Goal: Information Seeking & Learning: Learn about a topic

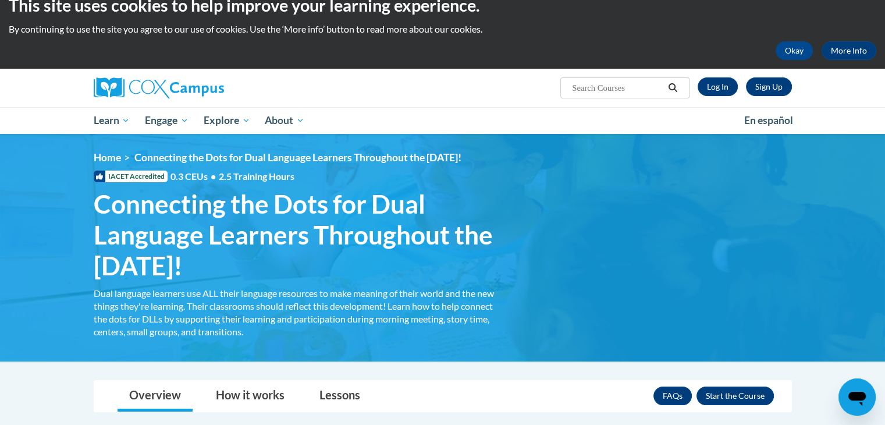
scroll to position [16, 0]
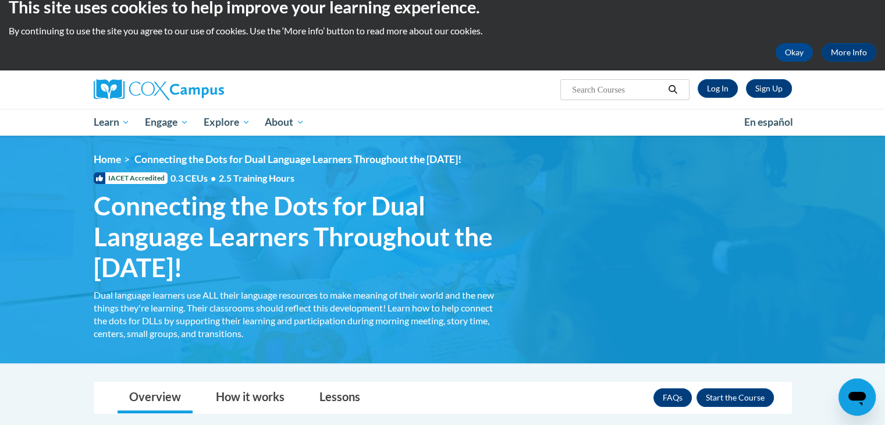
drag, startPoint x: 893, startPoint y: 86, endPoint x: 871, endPoint y: 91, distance: 23.3
click at [871, 91] on html "This site uses cookies to help improve your learning experience. By continuing …" at bounding box center [442, 196] width 885 height 425
click at [714, 93] on link "Log In" at bounding box center [718, 88] width 40 height 19
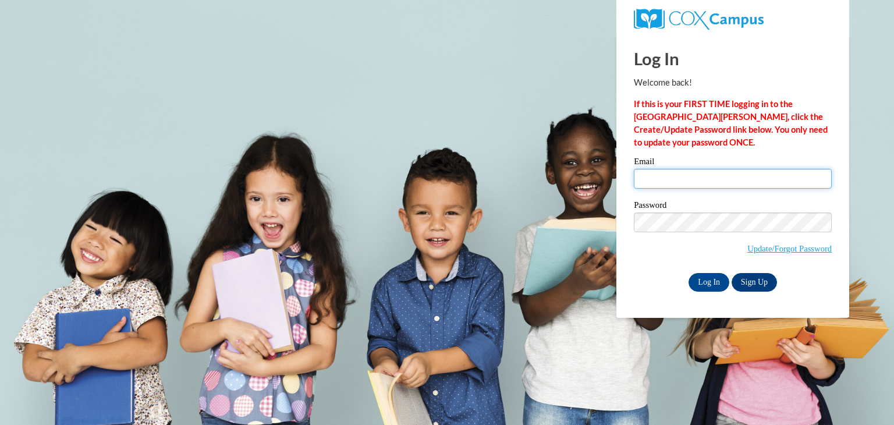
click at [696, 172] on input "Email" at bounding box center [733, 179] width 198 height 20
type input "mariadjzr.1998@gmail.com"
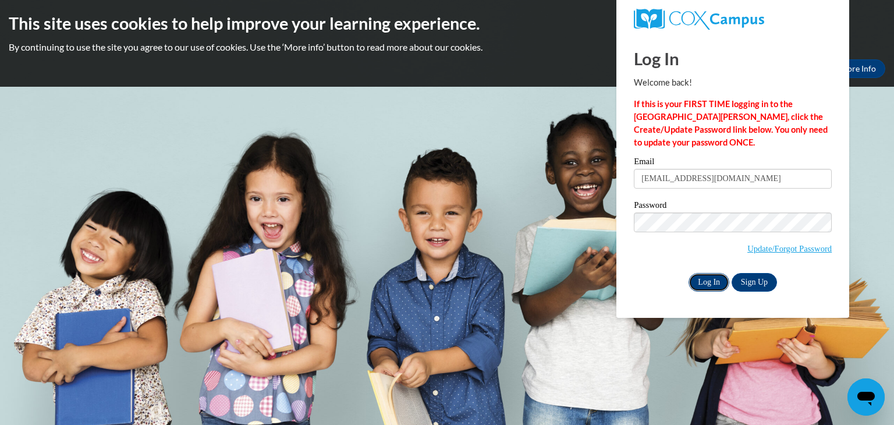
click at [712, 282] on input "Log In" at bounding box center [709, 282] width 41 height 19
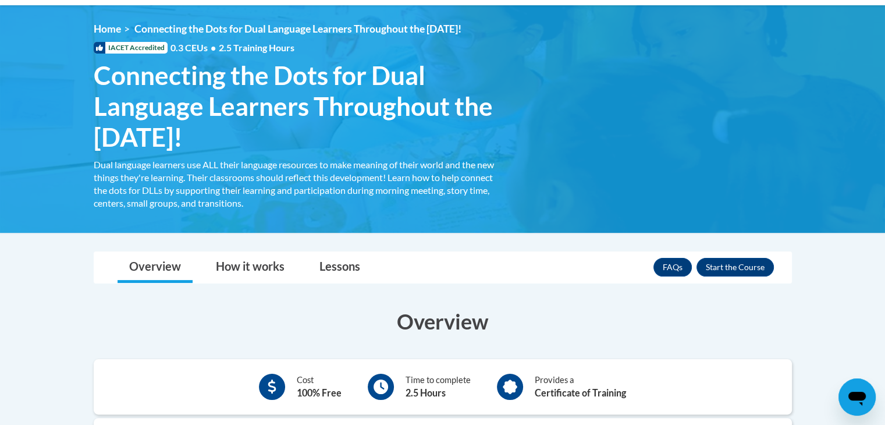
scroll to position [151, 0]
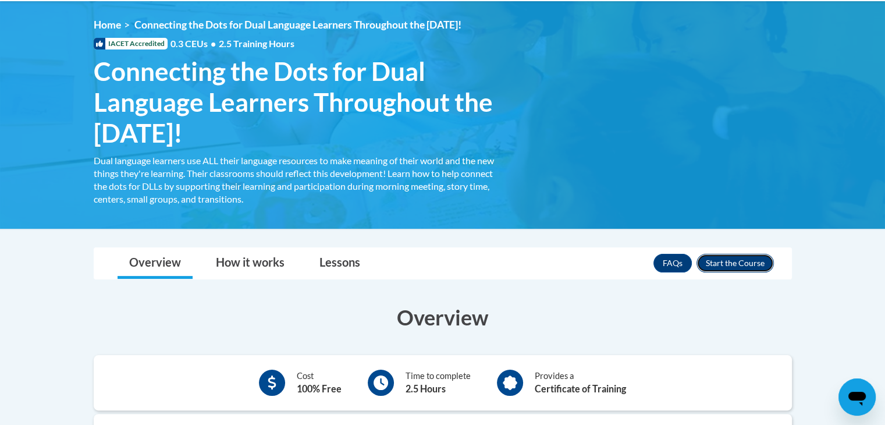
click at [733, 268] on button "Enroll" at bounding box center [735, 263] width 77 height 19
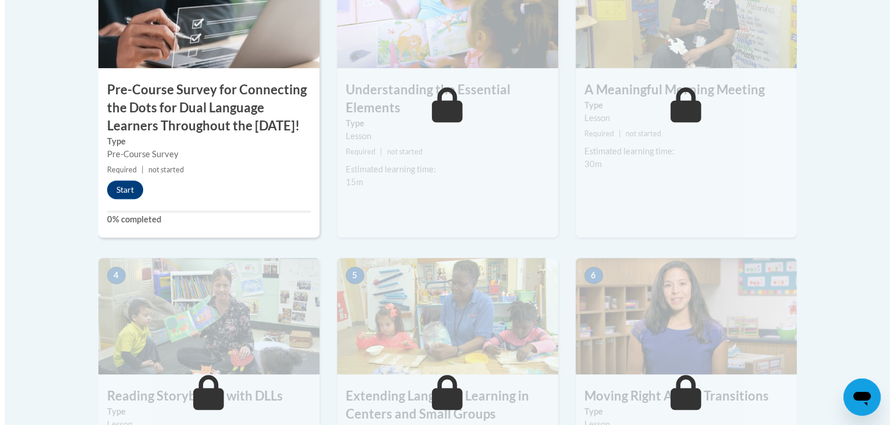
scroll to position [484, 0]
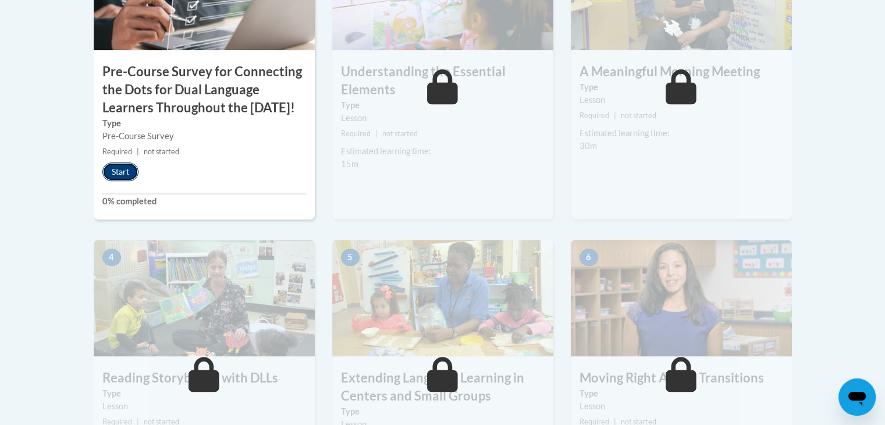
click at [114, 181] on button "Start" at bounding box center [120, 171] width 36 height 19
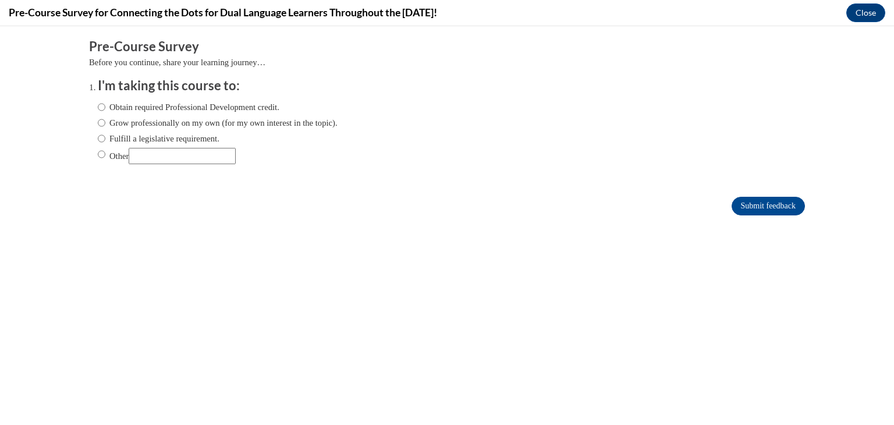
scroll to position [0, 0]
click at [98, 155] on input "Other" at bounding box center [102, 154] width 8 height 13
radio input "true"
click at [142, 155] on input "Other" at bounding box center [182, 156] width 107 height 16
type input "Class"
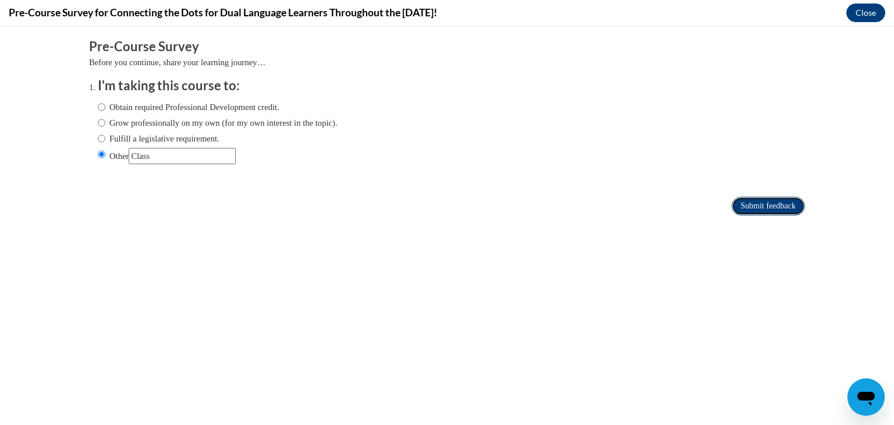
click at [768, 214] on input "Submit feedback" at bounding box center [768, 206] width 73 height 19
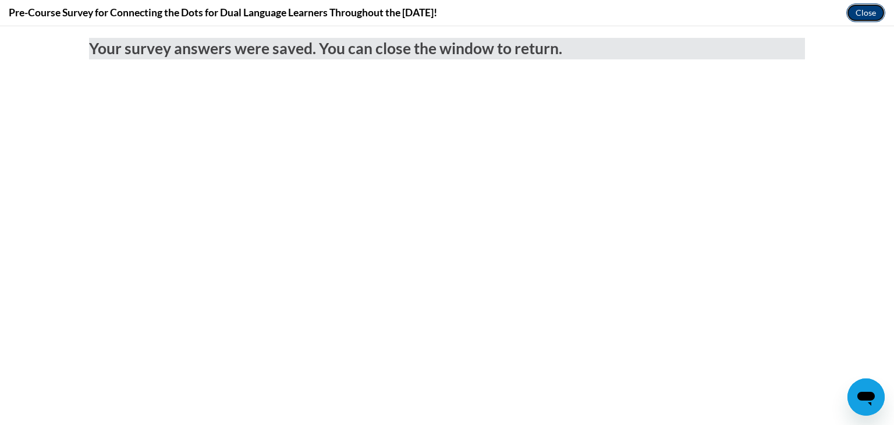
click at [870, 17] on button "Close" at bounding box center [865, 12] width 39 height 19
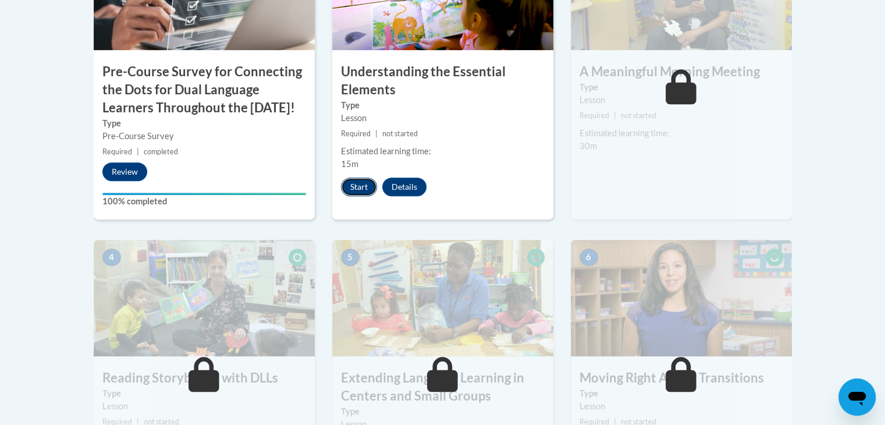
click at [352, 187] on button "Start" at bounding box center [359, 187] width 36 height 19
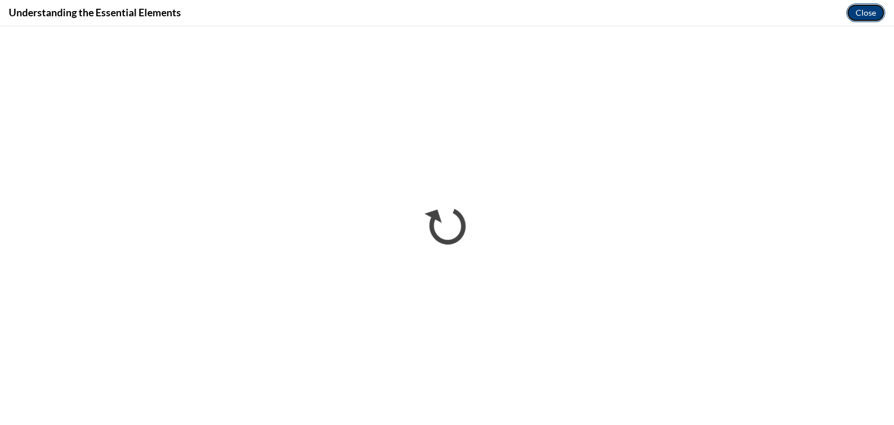
click at [858, 6] on button "Close" at bounding box center [865, 12] width 39 height 19
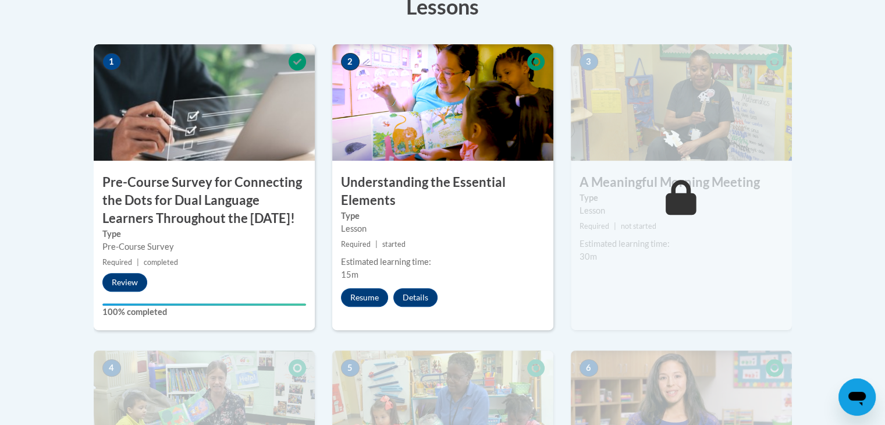
scroll to position [385, 0]
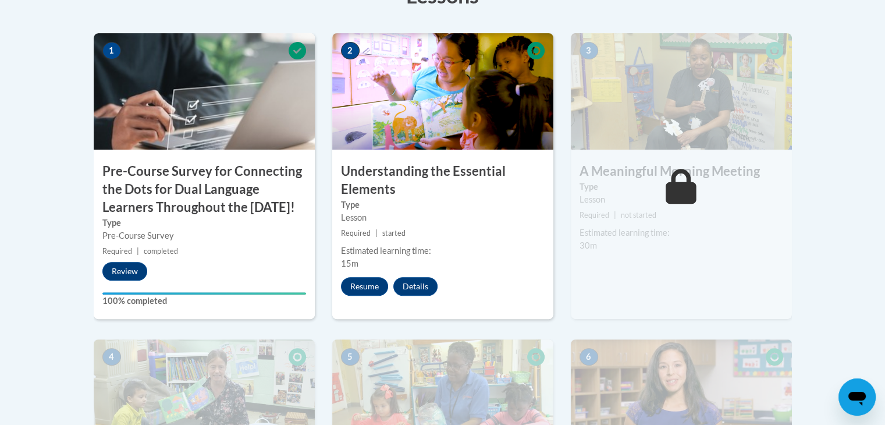
click at [658, 214] on small "Required | not started" at bounding box center [681, 215] width 221 height 13
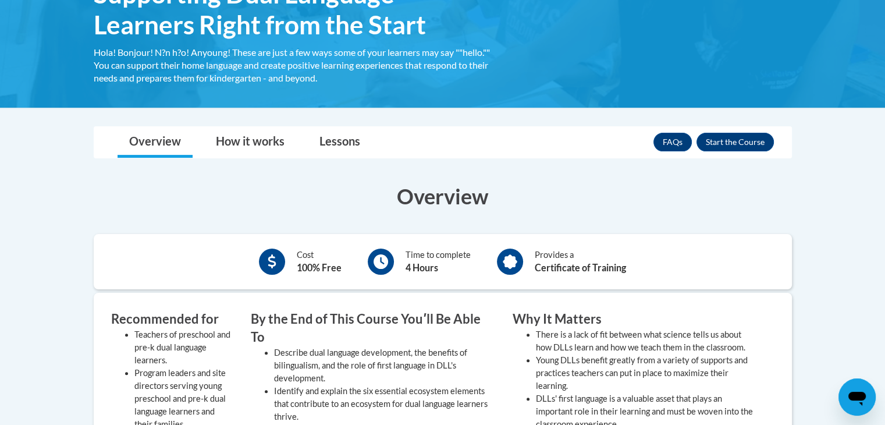
scroll to position [165, 0]
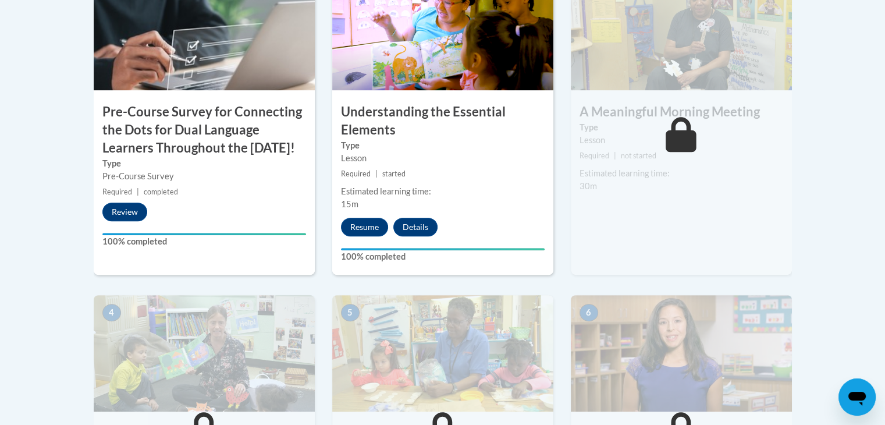
scroll to position [446, 0]
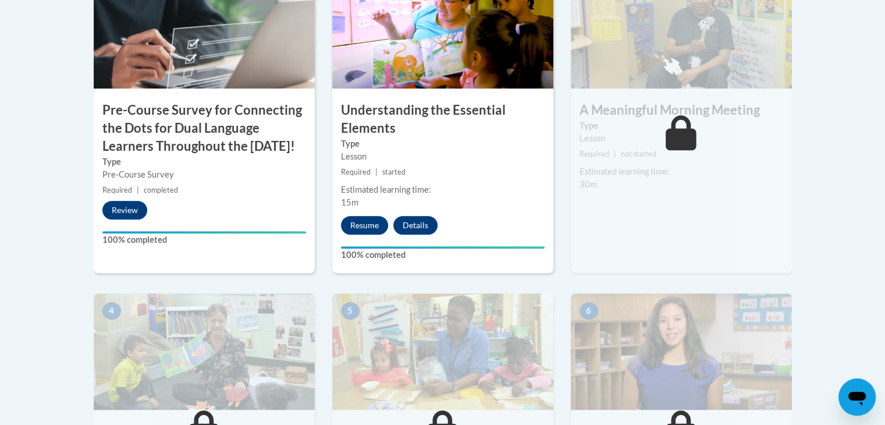
click at [683, 143] on icon at bounding box center [681, 132] width 31 height 35
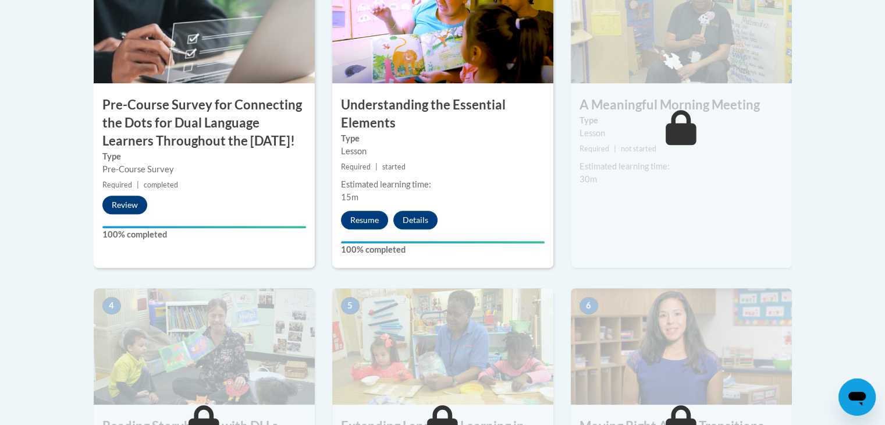
scroll to position [459, 0]
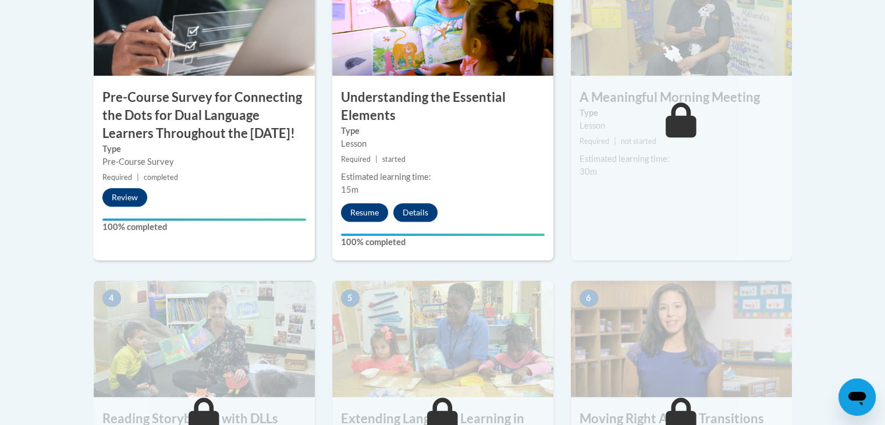
click at [671, 121] on icon at bounding box center [681, 119] width 31 height 35
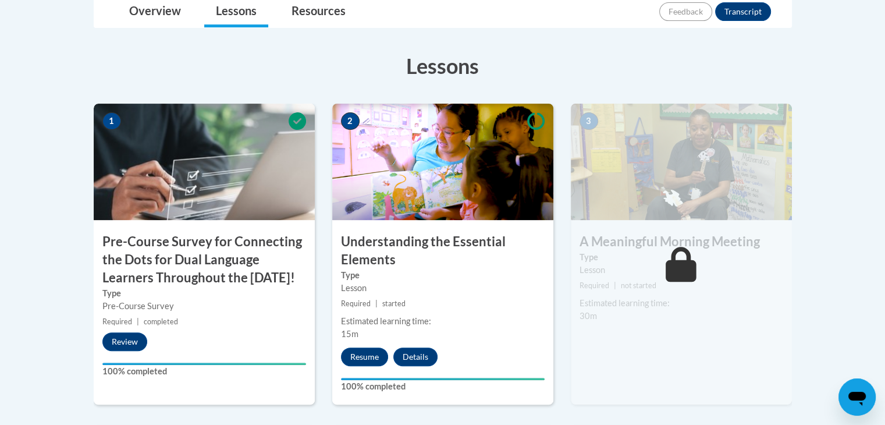
scroll to position [331, 0]
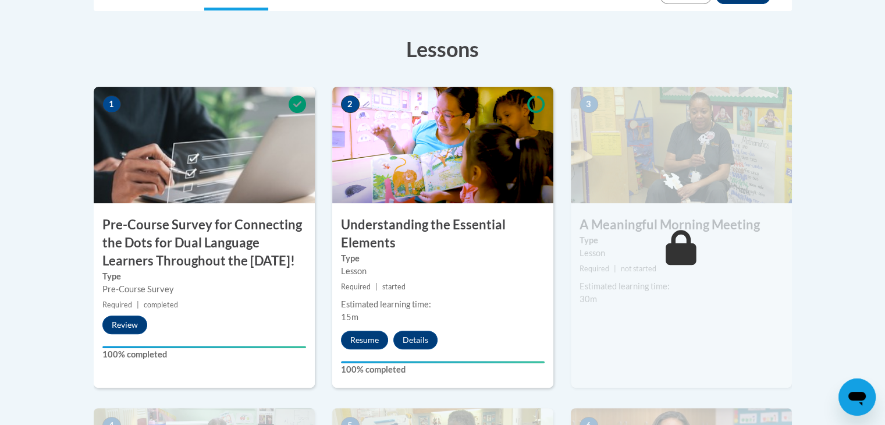
click at [523, 119] on img at bounding box center [442, 145] width 221 height 116
click at [419, 335] on button "Details" at bounding box center [415, 340] width 44 height 19
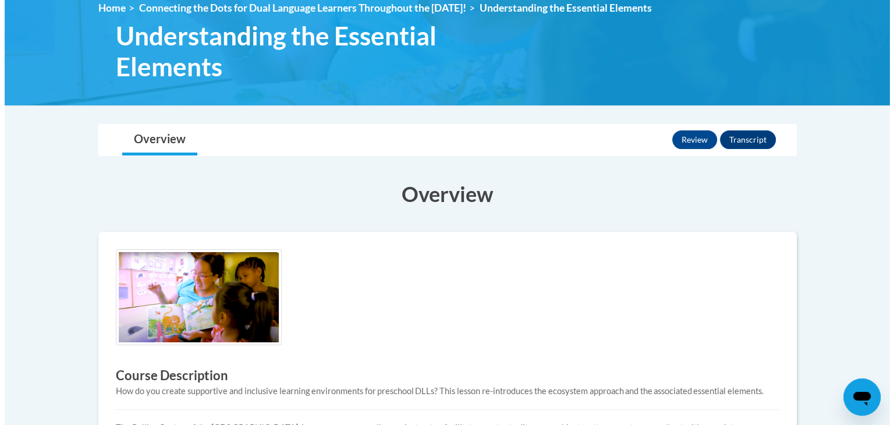
scroll to position [172, 0]
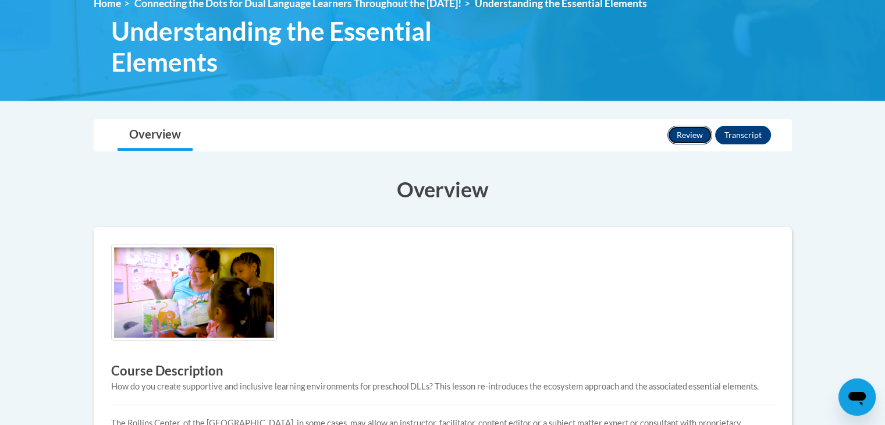
click at [691, 134] on button "Review" at bounding box center [690, 135] width 45 height 19
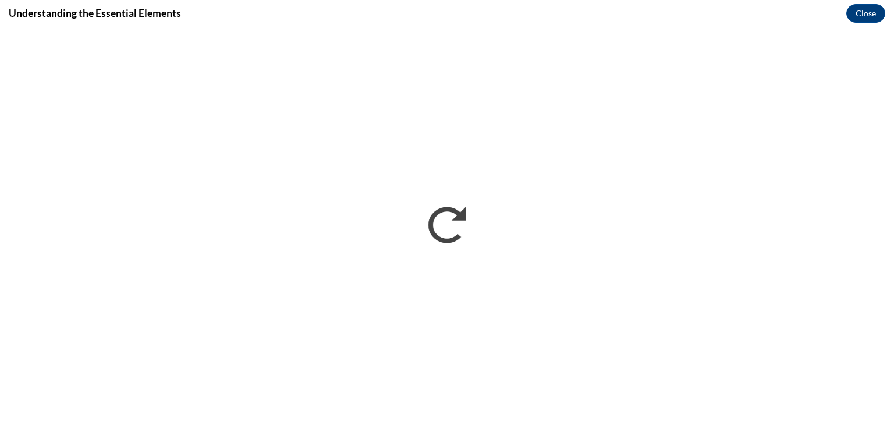
scroll to position [0, 0]
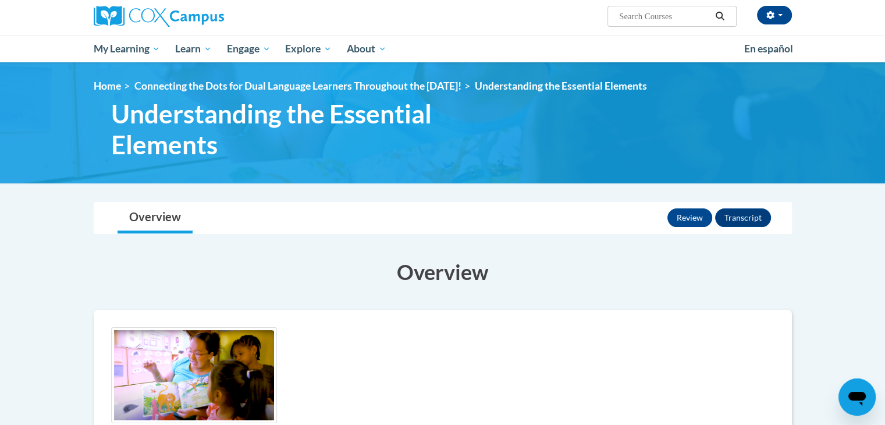
scroll to position [91, 0]
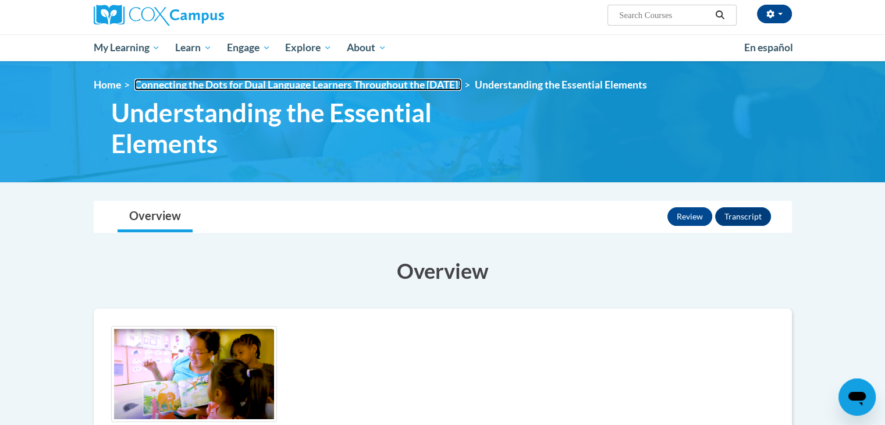
click at [421, 80] on link "Connecting the Dots for Dual Language Learners Throughout the [DATE]!" at bounding box center [297, 85] width 327 height 12
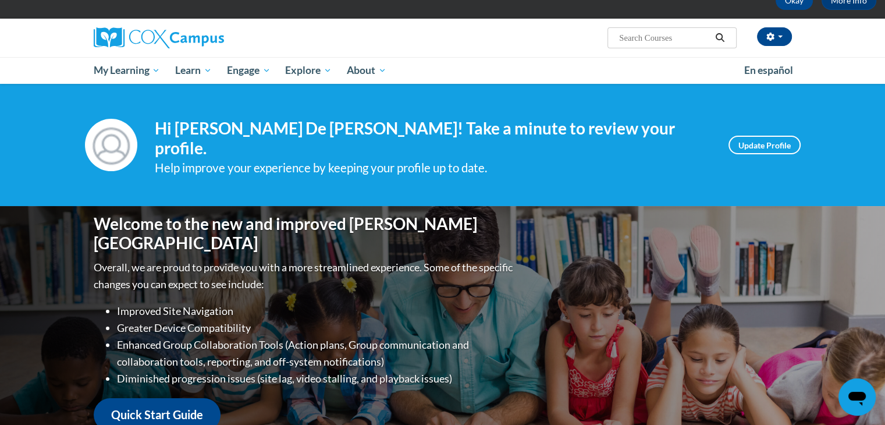
scroll to position [109, 0]
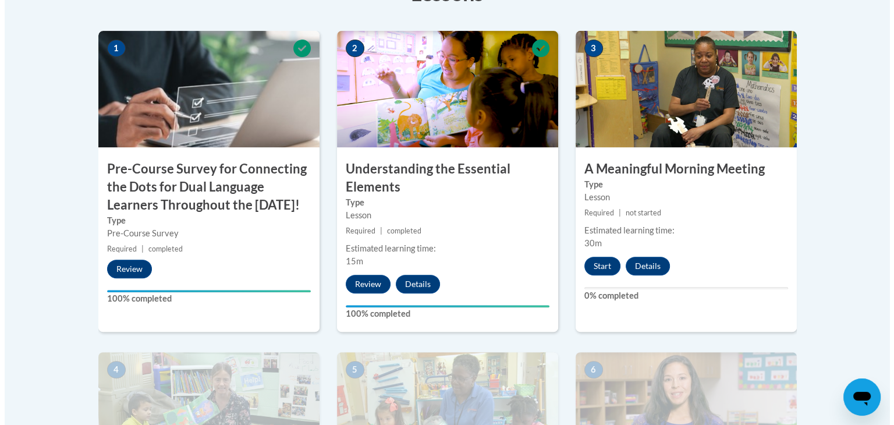
scroll to position [411, 0]
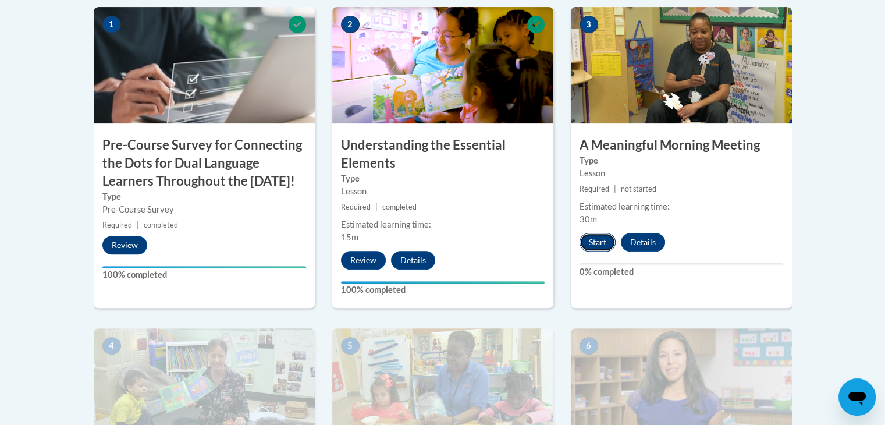
click at [596, 244] on button "Start" at bounding box center [598, 242] width 36 height 19
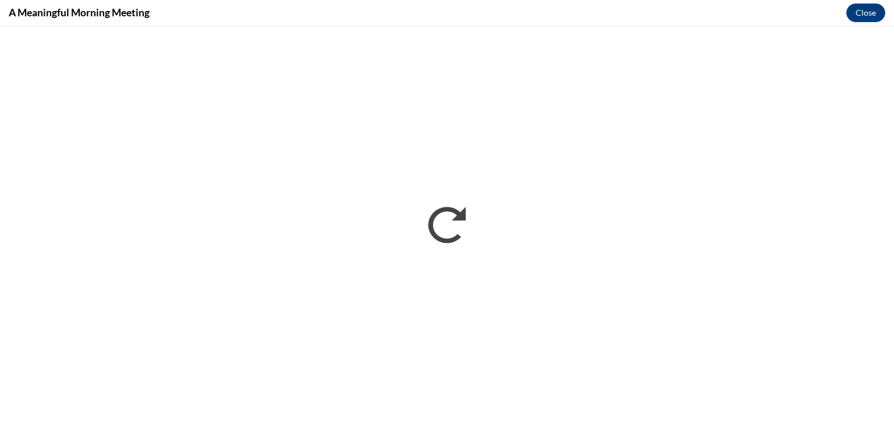
scroll to position [0, 0]
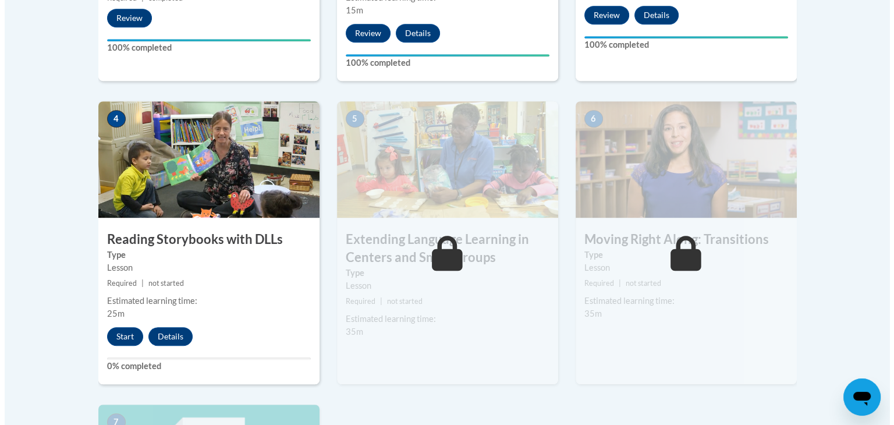
scroll to position [632, 0]
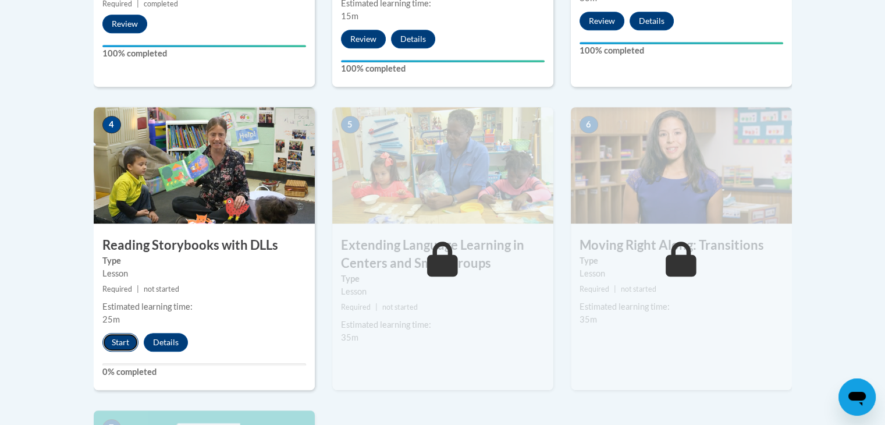
click at [125, 348] on button "Start" at bounding box center [120, 342] width 36 height 19
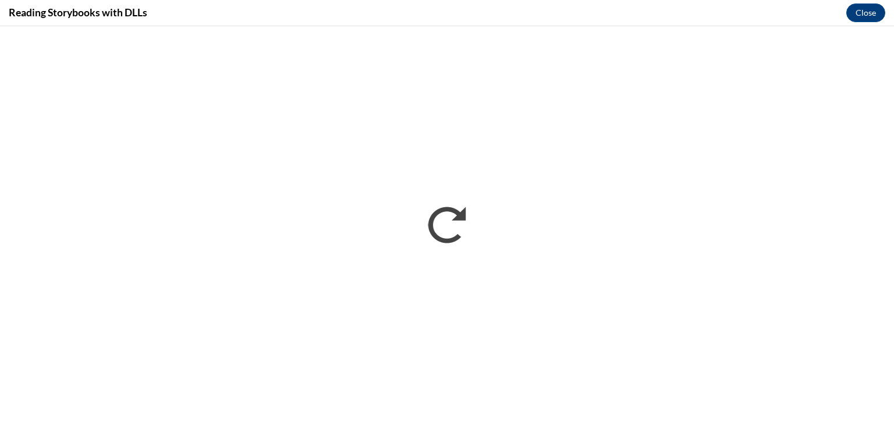
scroll to position [0, 0]
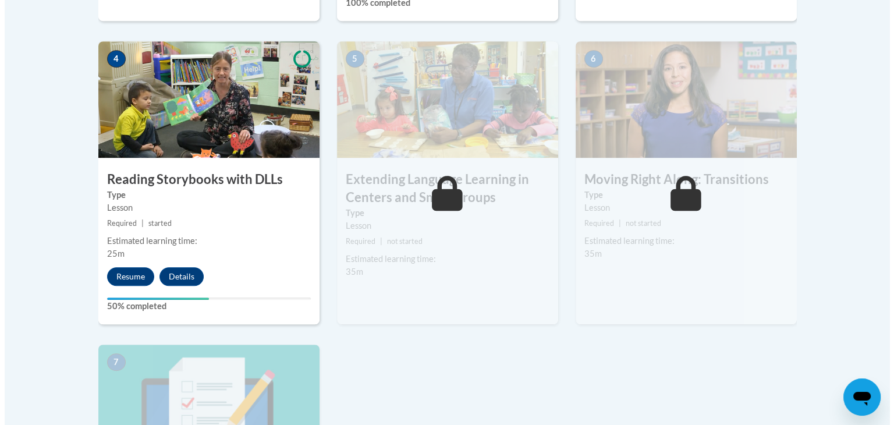
scroll to position [696, 0]
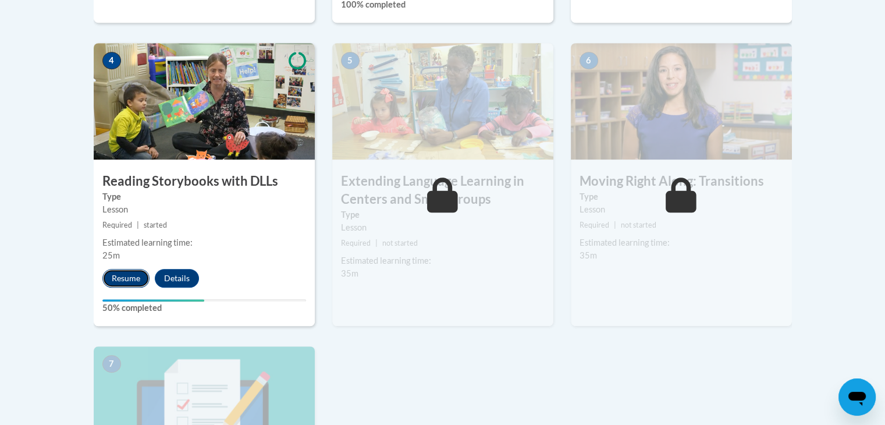
click at [127, 279] on button "Resume" at bounding box center [125, 278] width 47 height 19
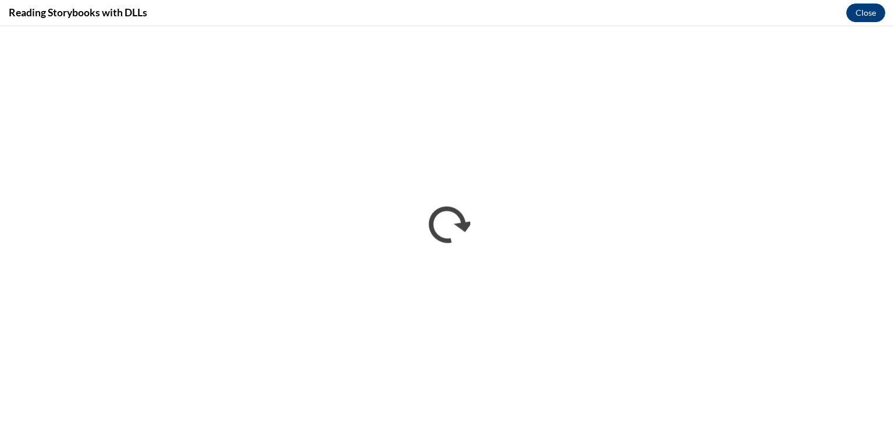
scroll to position [0, 0]
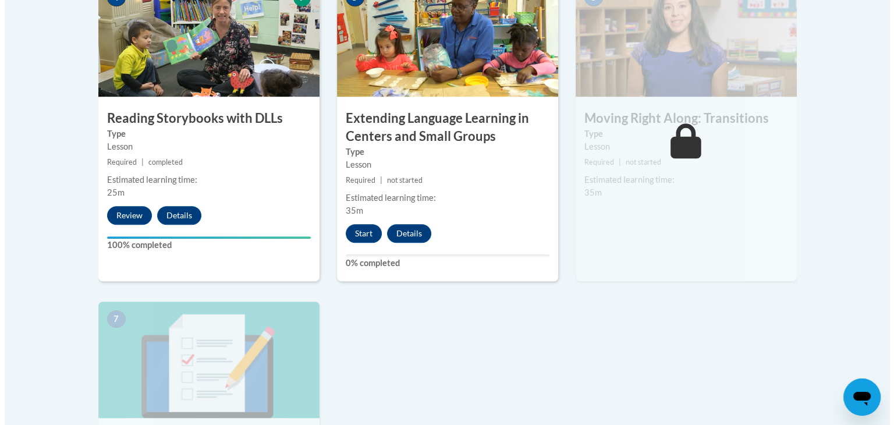
scroll to position [761, 0]
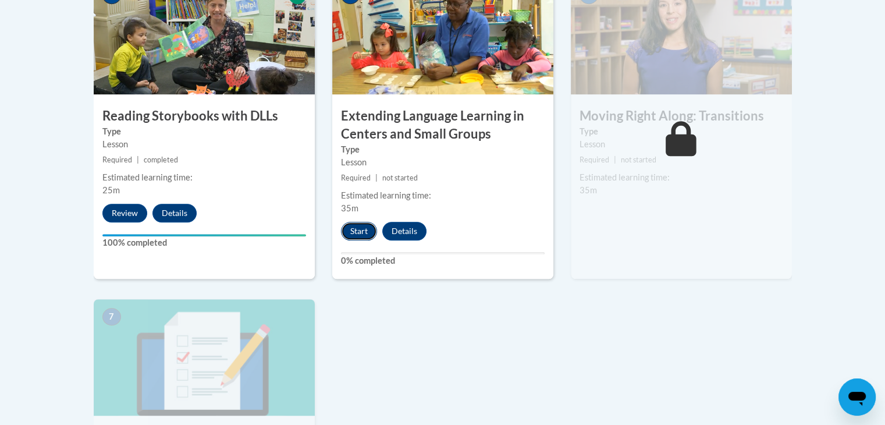
click at [352, 234] on button "Start" at bounding box center [359, 231] width 36 height 19
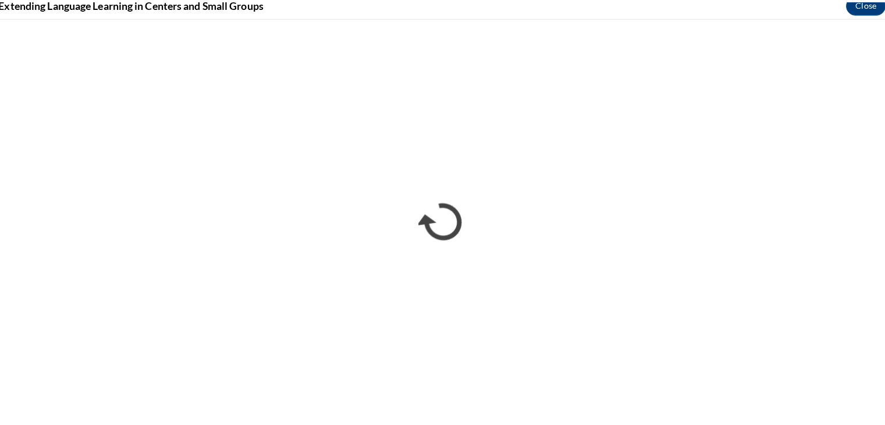
scroll to position [757, 0]
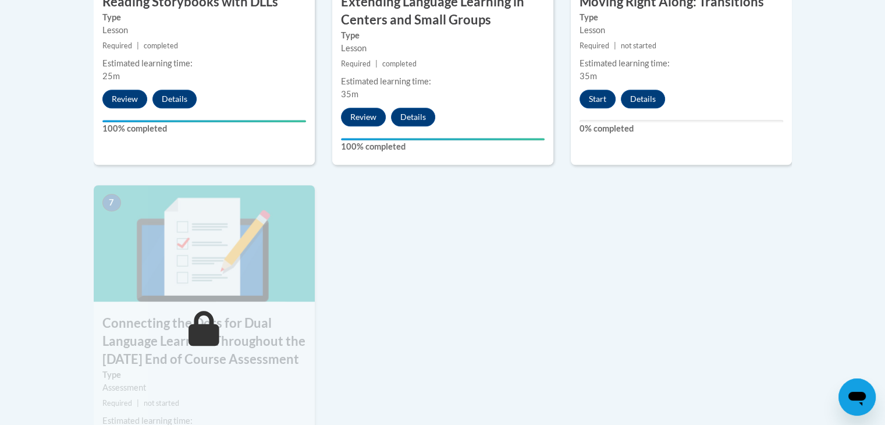
scroll to position [873, 0]
